Goal: Information Seeking & Learning: Learn about a topic

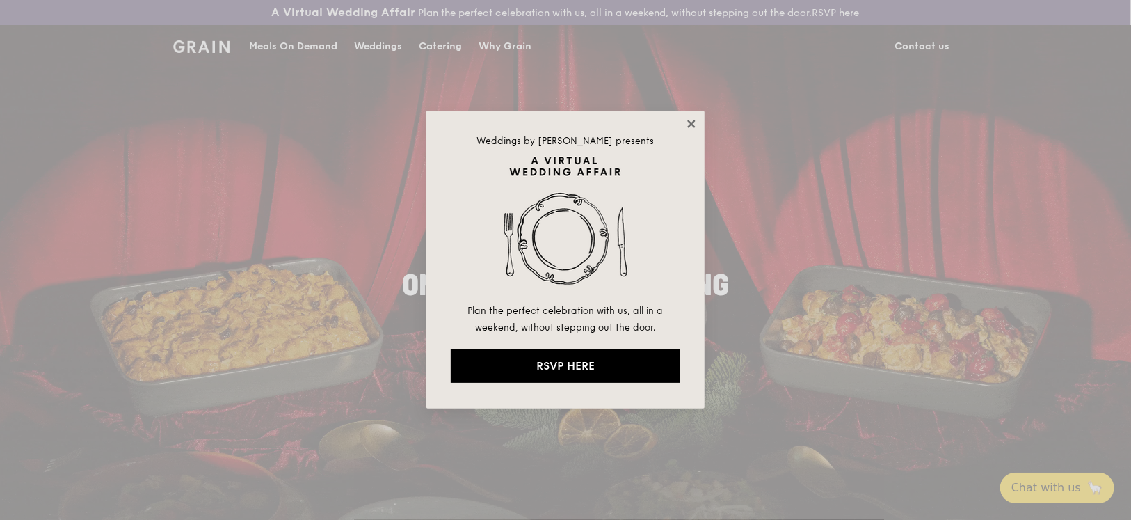
click at [694, 123] on icon at bounding box center [691, 124] width 13 height 13
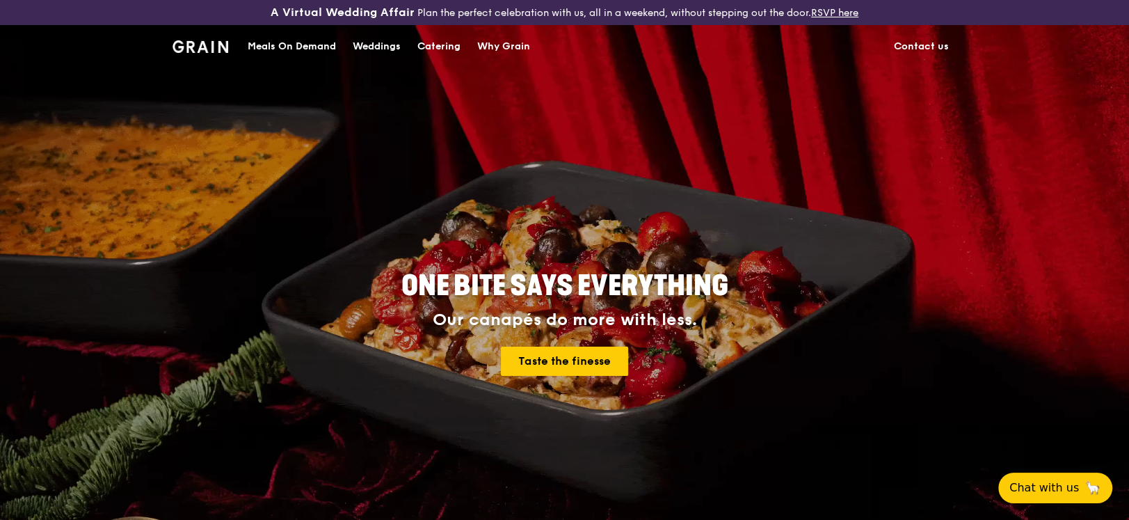
click at [927, 44] on link "Contact us" at bounding box center [922, 47] width 72 height 42
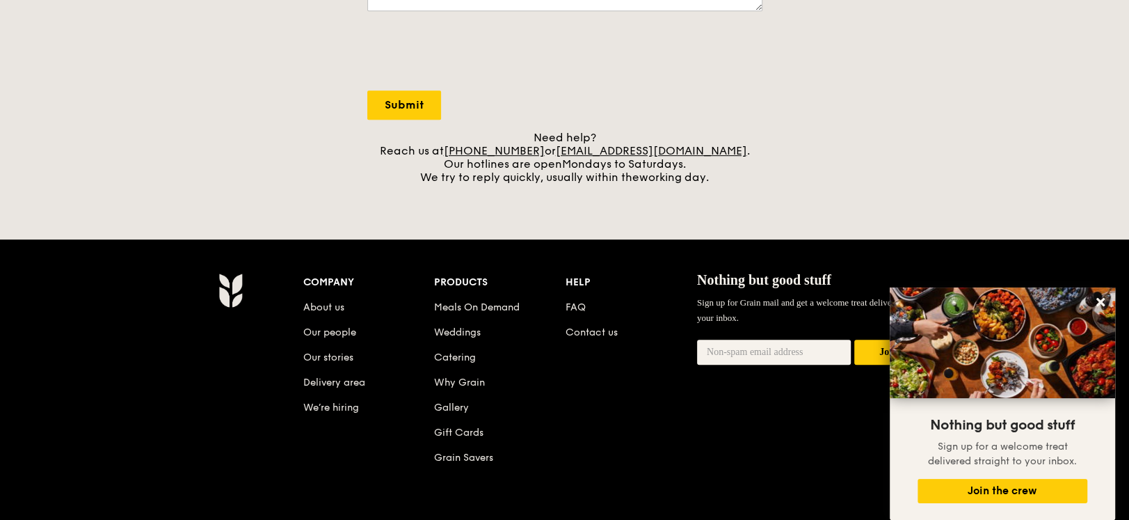
scroll to position [511, 0]
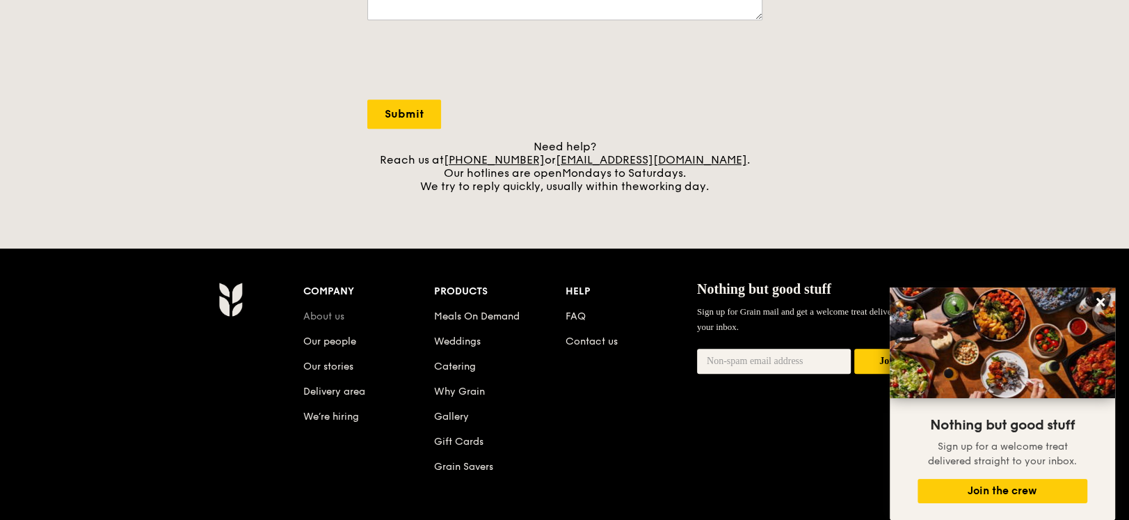
click at [328, 312] on link "About us" at bounding box center [323, 316] width 41 height 12
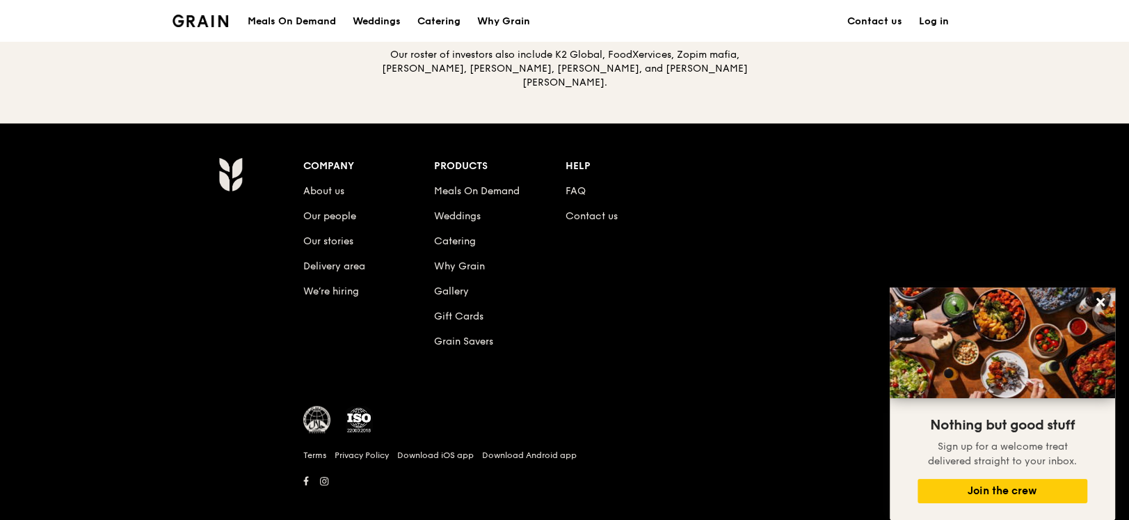
scroll to position [1580, 0]
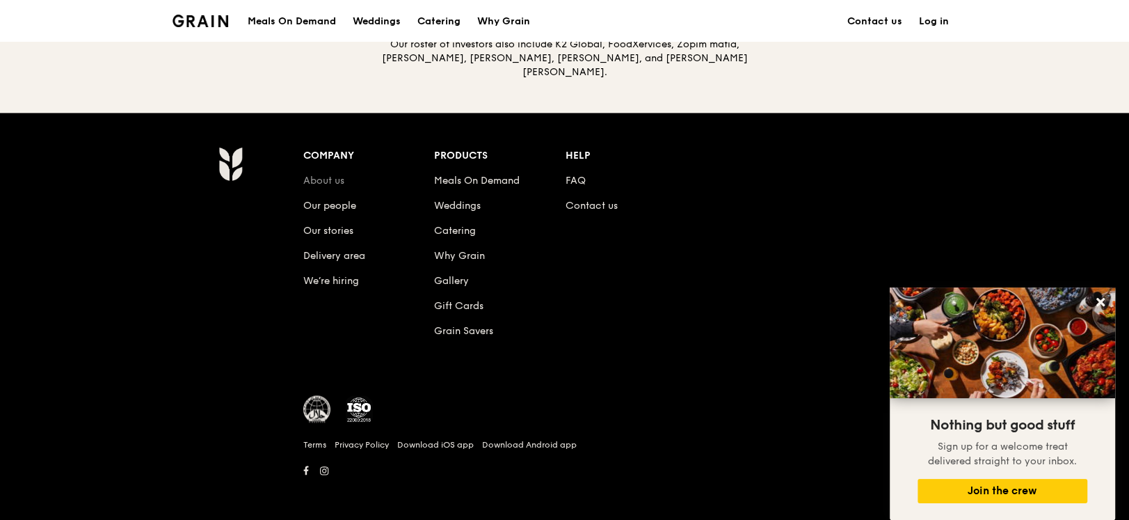
click at [322, 175] on link "About us" at bounding box center [323, 181] width 41 height 12
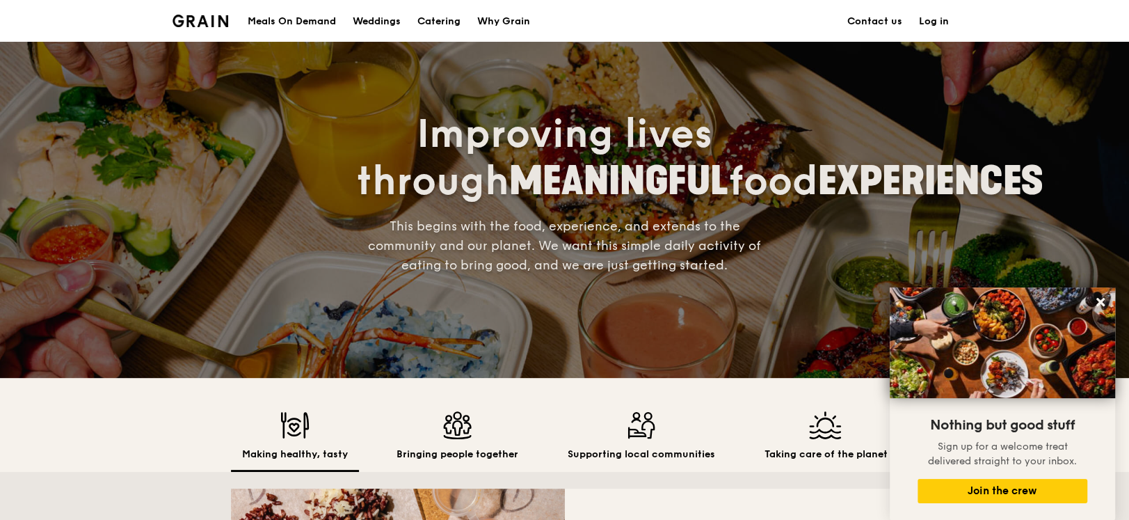
scroll to position [0, 0]
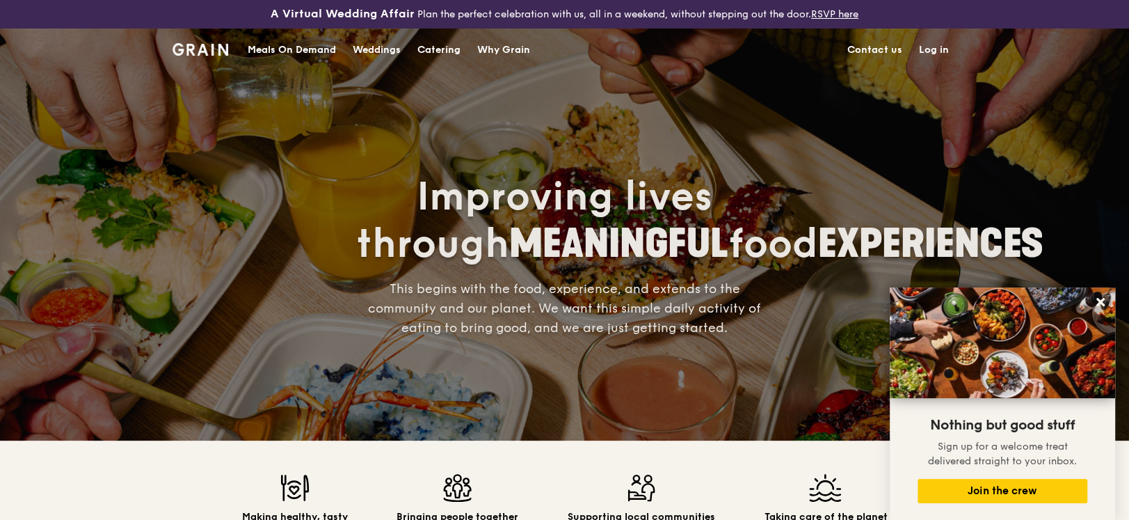
click at [207, 47] on img at bounding box center [201, 49] width 56 height 13
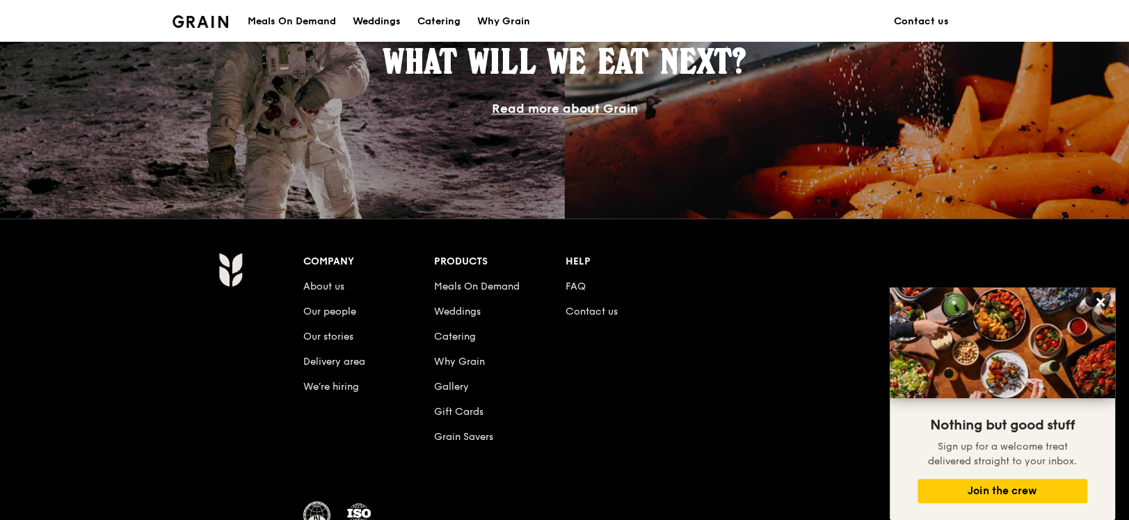
scroll to position [1362, 0]
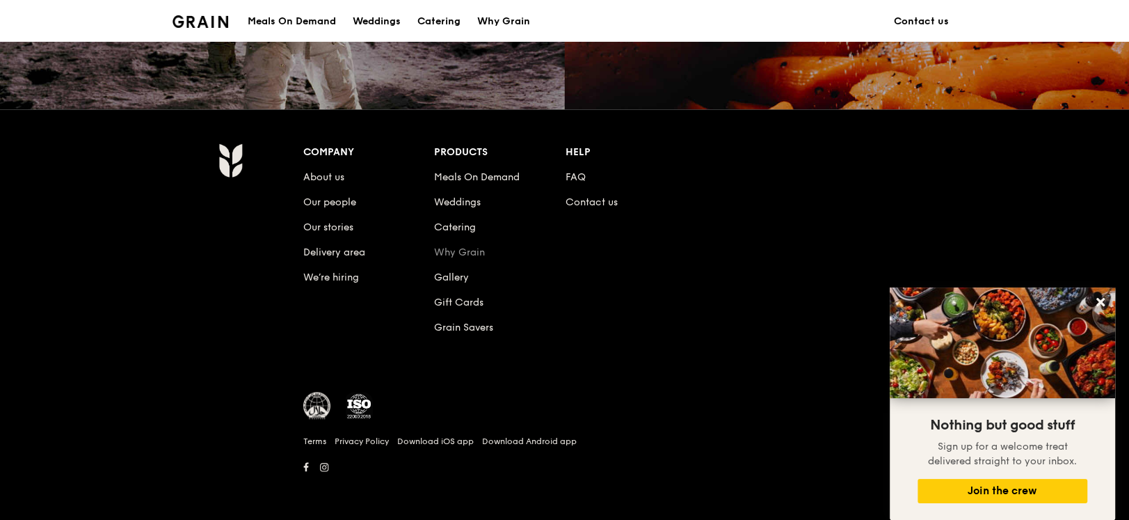
click at [469, 248] on link "Why Grain" at bounding box center [459, 252] width 51 height 12
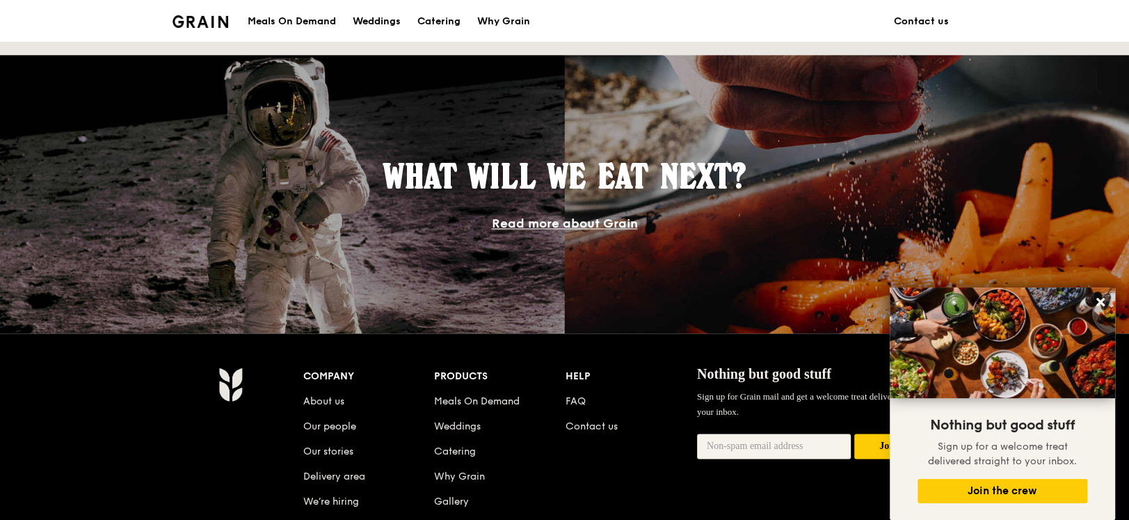
scroll to position [1362, 0]
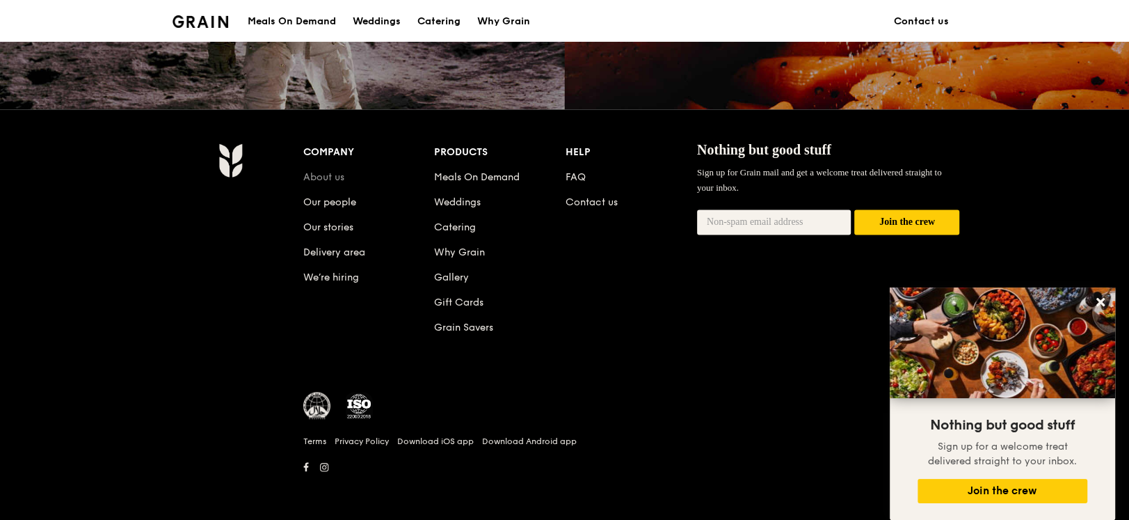
click at [317, 174] on link "About us" at bounding box center [323, 177] width 41 height 12
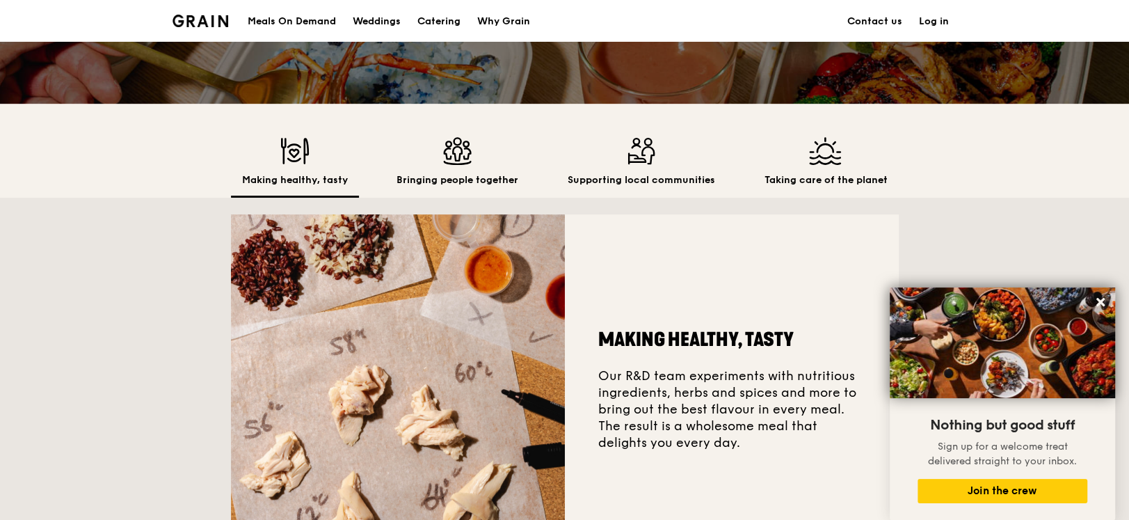
scroll to position [348, 0]
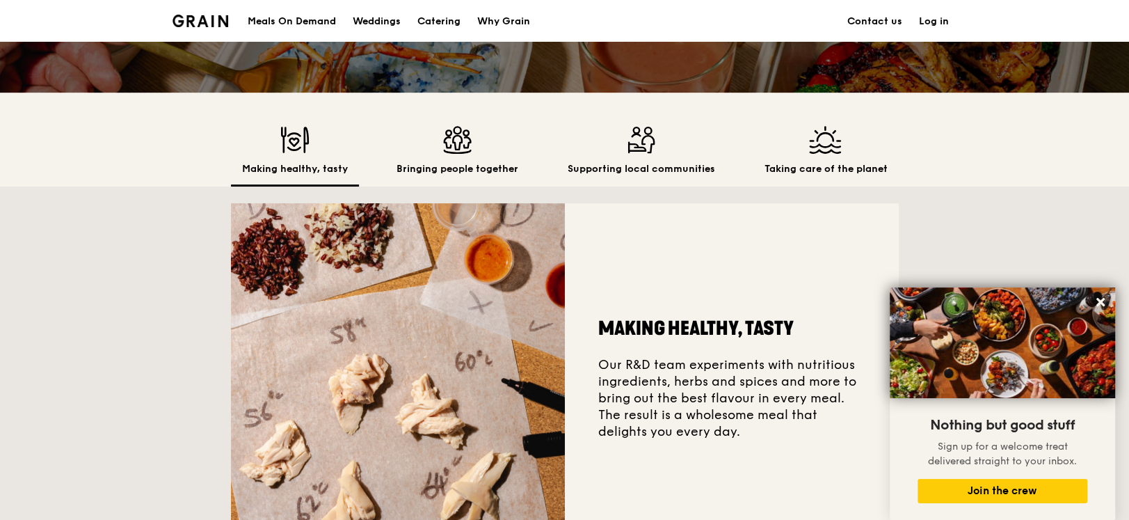
click at [633, 145] on img at bounding box center [641, 140] width 147 height 28
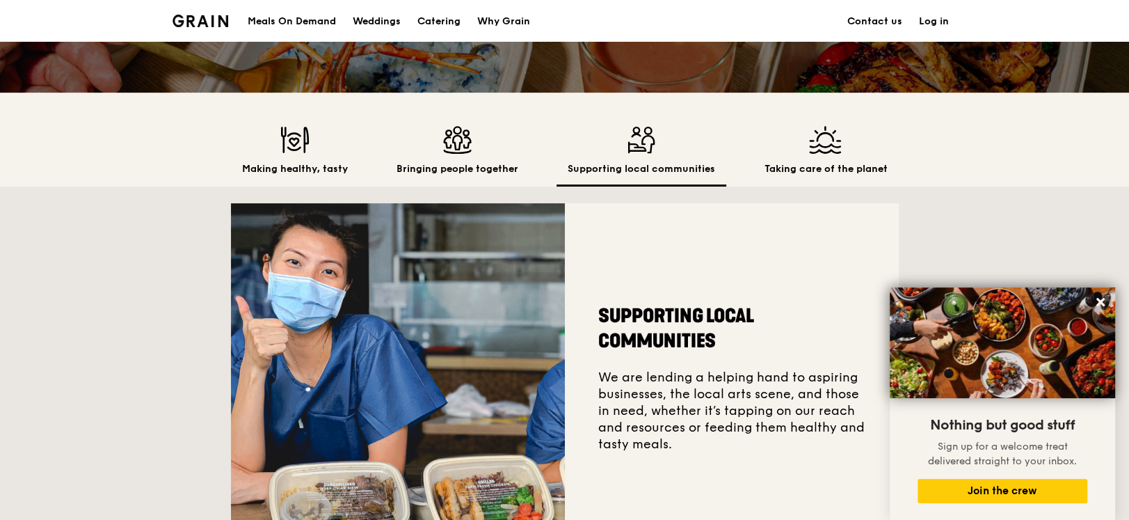
click at [266, 166] on h2 "Making healthy, tasty" at bounding box center [295, 169] width 106 height 14
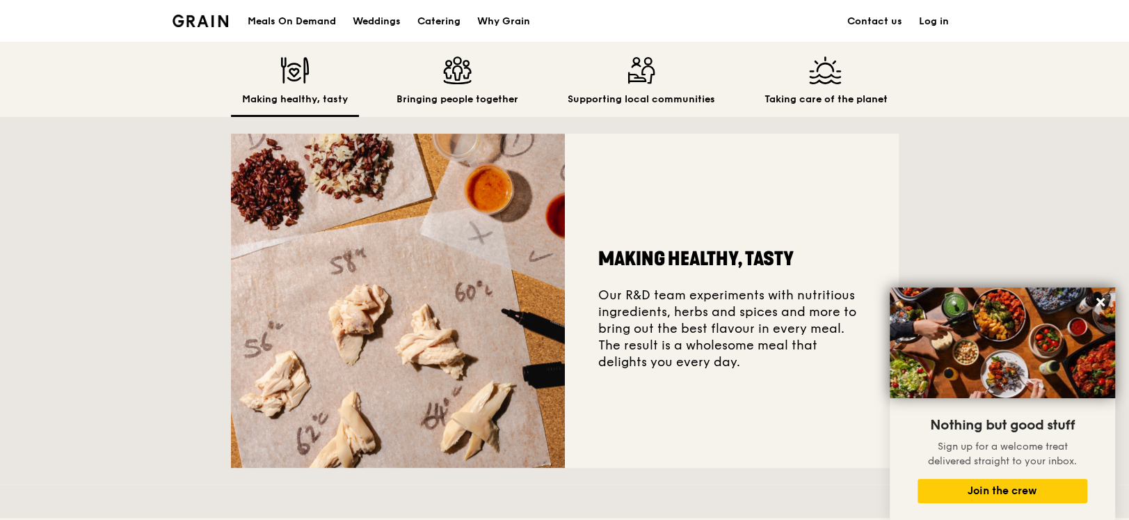
scroll to position [278, 0]
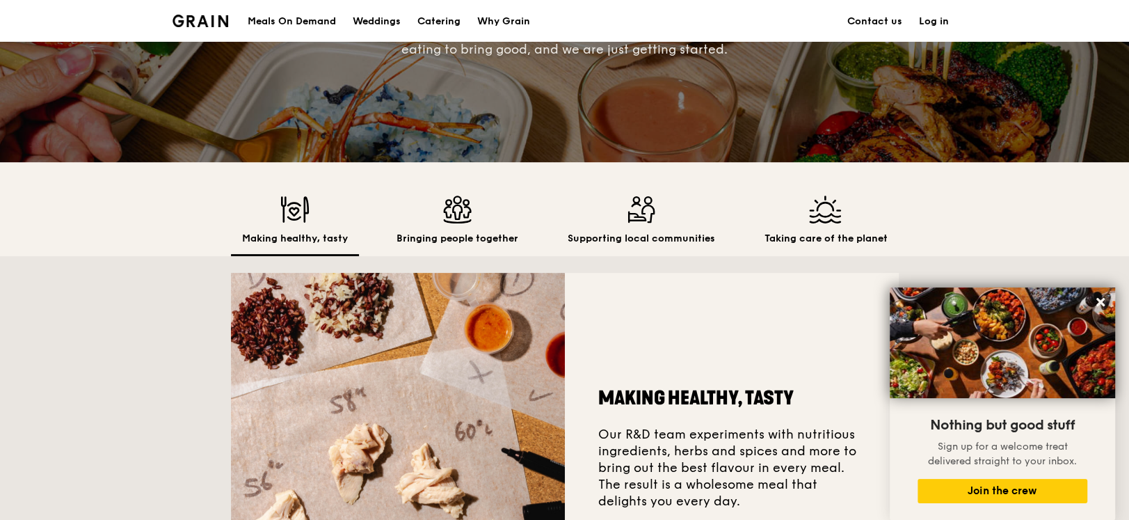
click at [461, 217] on img at bounding box center [458, 209] width 122 height 28
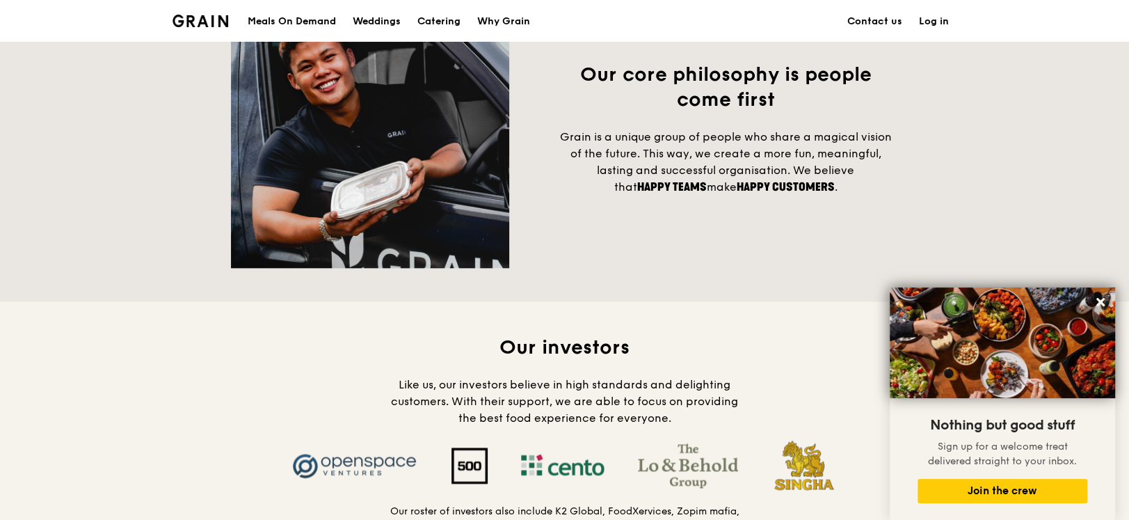
scroll to position [835, 0]
